Goal: Transaction & Acquisition: Purchase product/service

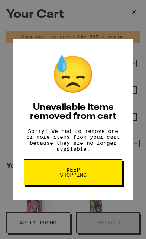
click at [94, 178] on button "Keep Shopping" at bounding box center [73, 173] width 99 height 26
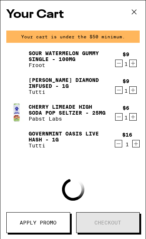
click at [119, 64] on icon "Decrement" at bounding box center [119, 63] width 7 height 9
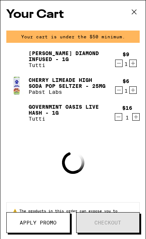
click at [118, 65] on icon "Decrement" at bounding box center [119, 63] width 7 height 9
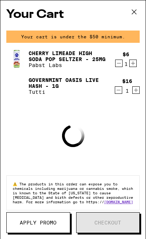
click at [117, 65] on icon "Decrement" at bounding box center [119, 63] width 7 height 9
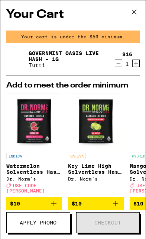
click at [121, 66] on icon "Decrement" at bounding box center [119, 63] width 7 height 9
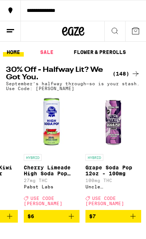
scroll to position [0, 1096]
click at [72, 219] on icon "Add to bag" at bounding box center [71, 216] width 5 height 5
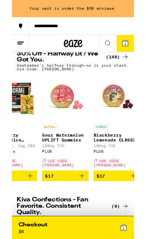
scroll to position [0, 2944]
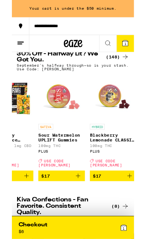
click at [78, 214] on icon "Add to bag" at bounding box center [79, 210] width 9 height 9
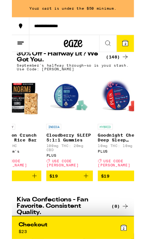
scroll to position [0, 3615]
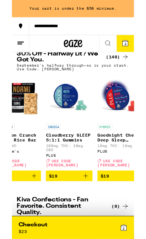
click at [86, 215] on icon "Add to bag" at bounding box center [88, 210] width 9 height 9
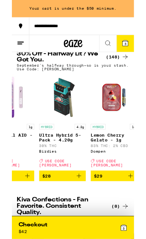
scroll to position [0, 5233]
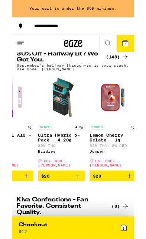
click at [83, 215] on icon "Add to bag" at bounding box center [79, 210] width 9 height 9
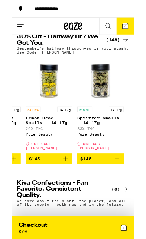
scroll to position [0, 9021]
